Goal: Information Seeking & Learning: Learn about a topic

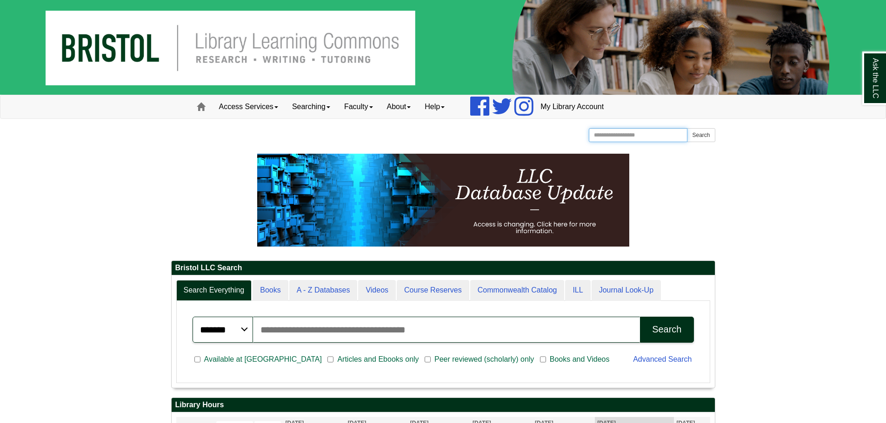
click at [605, 136] on input "Search the Website" at bounding box center [637, 135] width 99 height 14
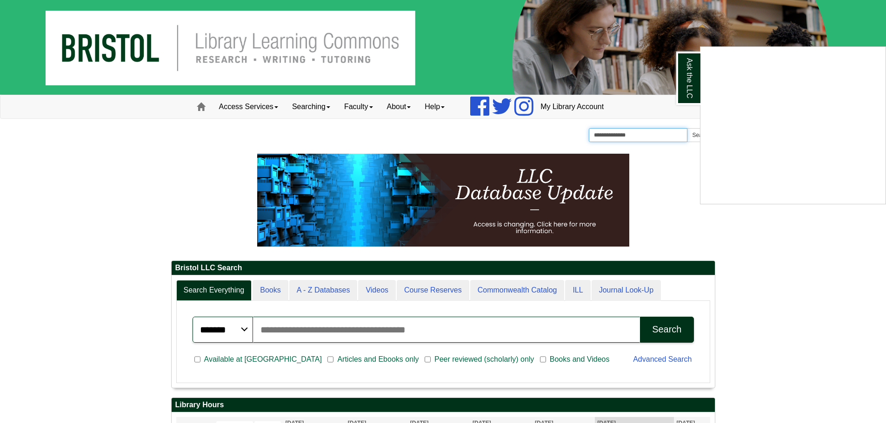
type input "**********"
click at [695, 134] on div "Ask the LLC" at bounding box center [443, 211] width 886 height 423
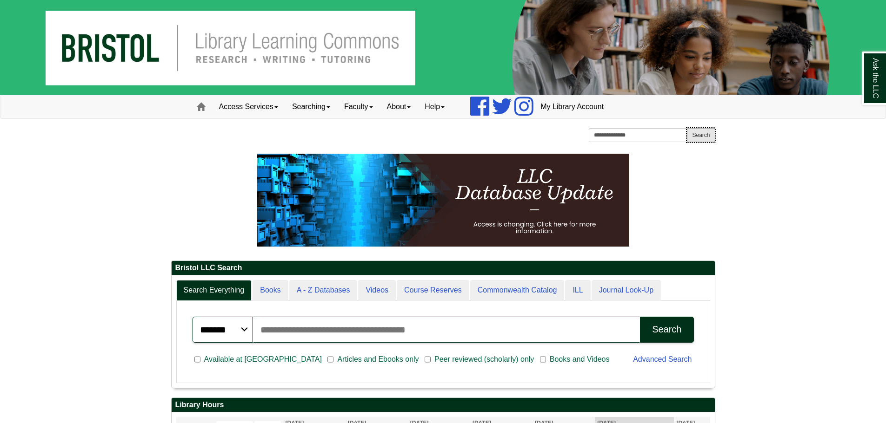
click at [702, 133] on button "Search" at bounding box center [701, 135] width 28 height 14
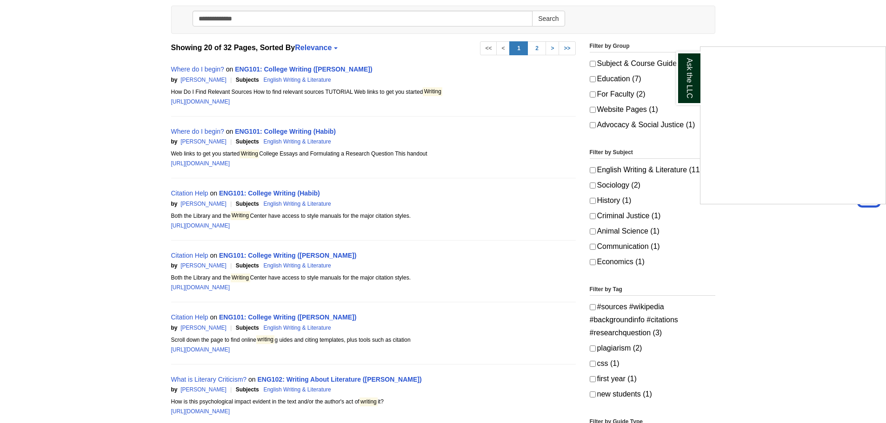
scroll to position [186, 0]
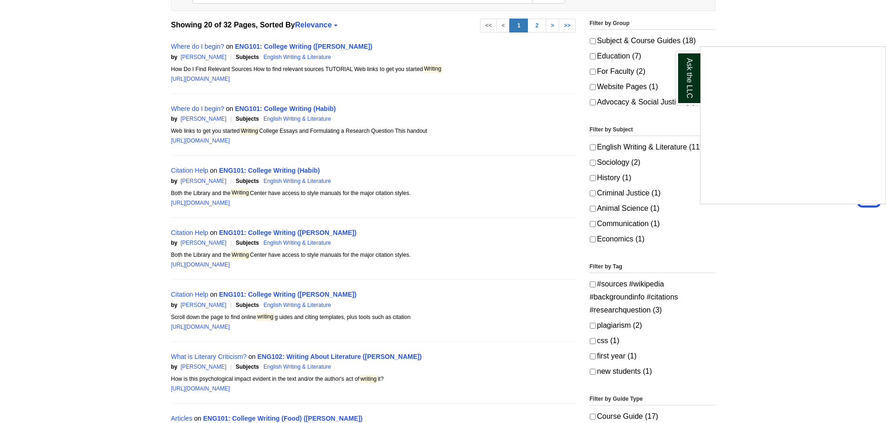
click at [817, 344] on div "Ask the LLC" at bounding box center [443, 211] width 886 height 423
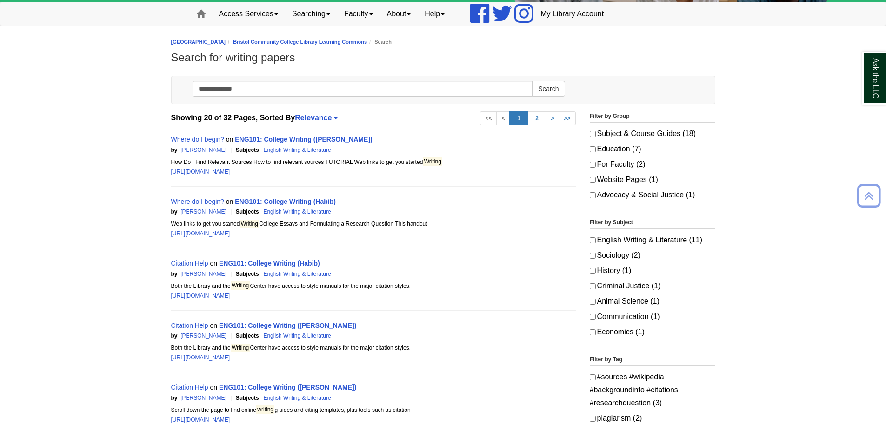
scroll to position [0, 0]
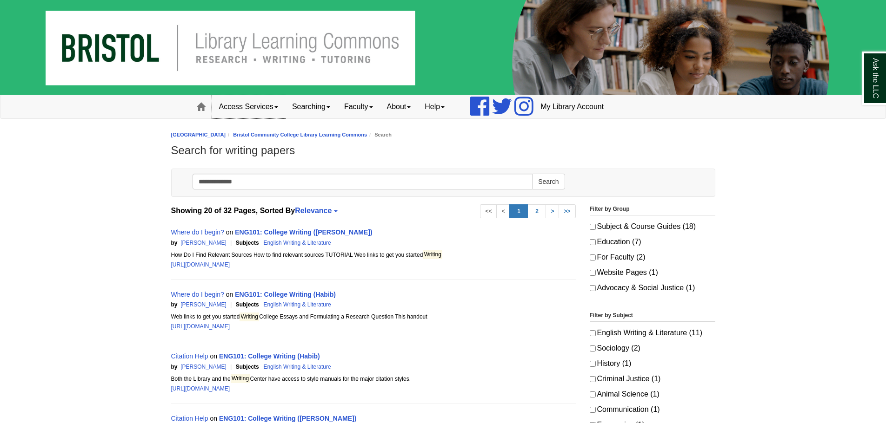
click at [275, 104] on link "Access Services" at bounding box center [248, 106] width 73 height 23
click at [329, 105] on link "Searching" at bounding box center [311, 106] width 52 height 23
click at [373, 108] on link "Faculty" at bounding box center [358, 106] width 43 height 23
click at [379, 105] on link "Faculty" at bounding box center [358, 106] width 43 height 23
click at [364, 106] on link "Faculty" at bounding box center [358, 106] width 43 height 23
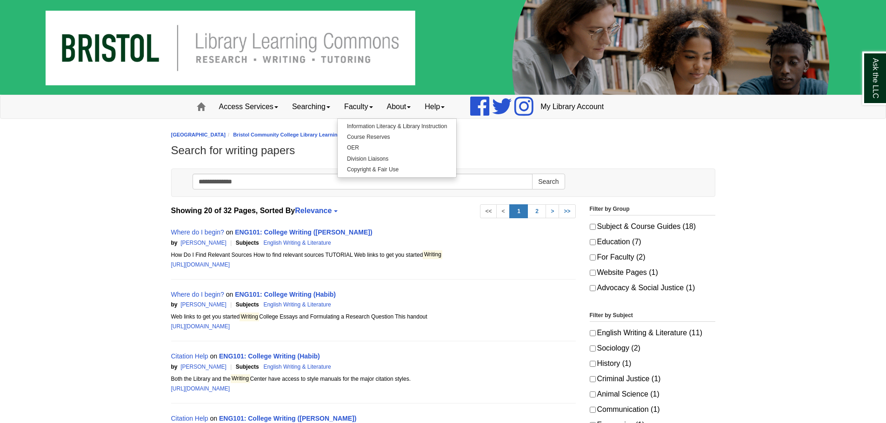
click at [472, 142] on div "[GEOGRAPHIC_DATA] [GEOGRAPHIC_DATA] Learning Commons Search Search for writing …" at bounding box center [443, 146] width 544 height 36
click at [562, 156] on h1 "Search for writing papers" at bounding box center [443, 150] width 544 height 13
drag, startPoint x: 661, startPoint y: 188, endPoint x: 659, endPoint y: 204, distance: 16.4
click at [661, 198] on div "**********" at bounding box center [443, 185] width 558 height 33
click at [497, 146] on h1 "Search for writing papers" at bounding box center [443, 150] width 544 height 13
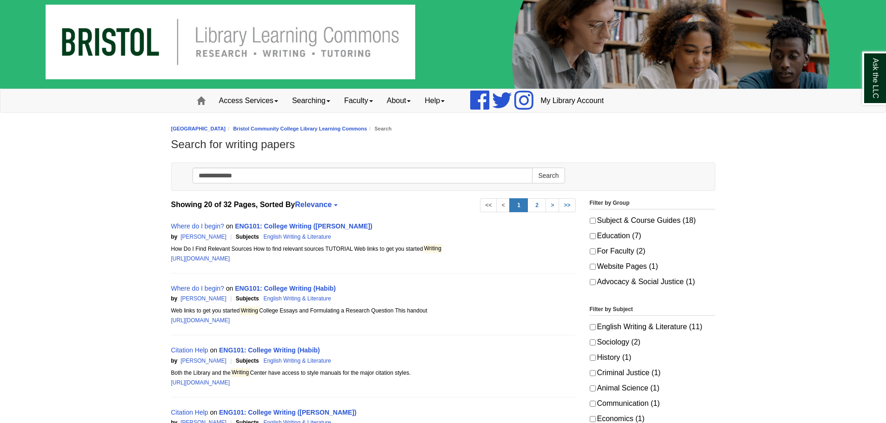
scroll to position [46, 0]
